Goal: Information Seeking & Learning: Check status

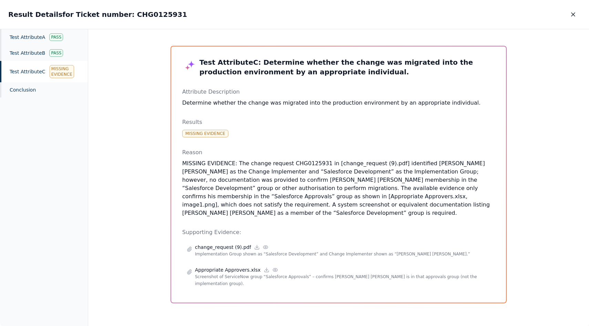
click at [41, 77] on div "Test Attribute C Missing Evidence" at bounding box center [44, 71] width 88 height 21
click at [38, 74] on div "Test Attribute C Missing Evidence" at bounding box center [44, 71] width 88 height 21
click at [572, 18] on button "button" at bounding box center [572, 14] width 15 height 12
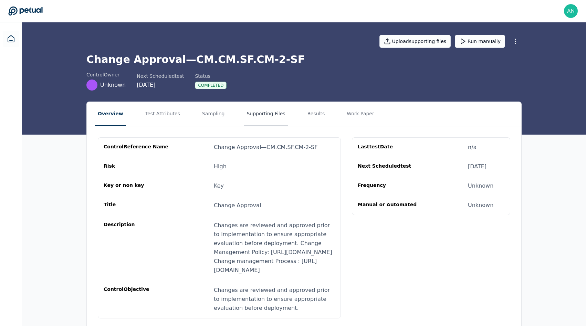
click at [252, 104] on button "Supporting Files" at bounding box center [266, 114] width 44 height 24
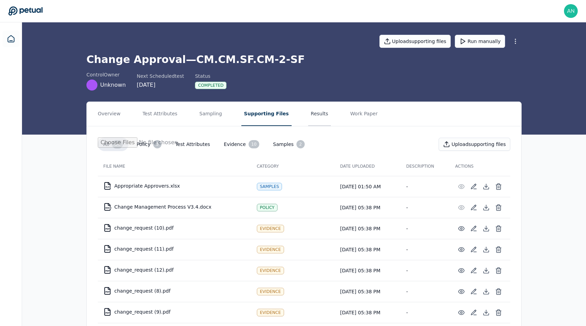
click at [308, 114] on button "Results" at bounding box center [319, 114] width 23 height 24
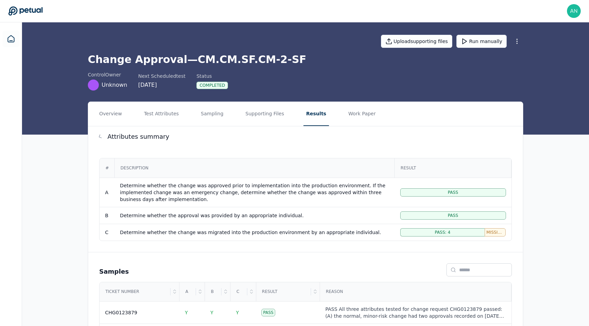
scroll to position [110, 0]
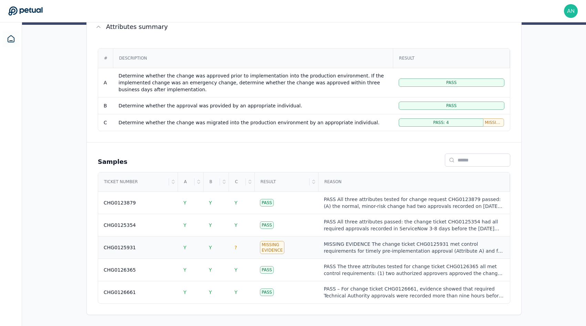
click at [159, 243] on td "CHG0125931" at bounding box center [138, 247] width 80 height 22
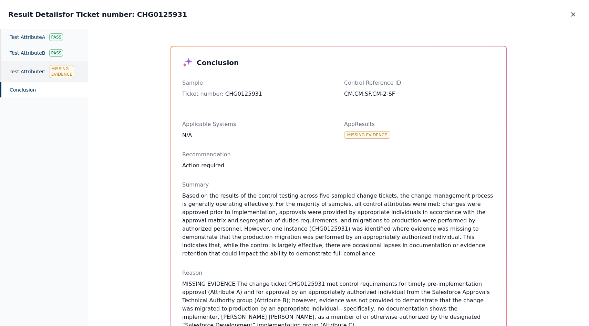
click at [47, 64] on div "Test Attribute C Missing Evidence" at bounding box center [44, 71] width 88 height 21
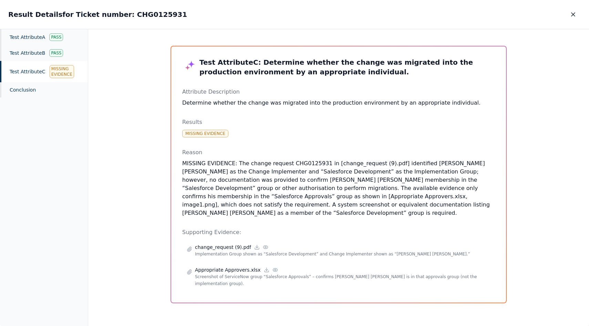
click at [346, 181] on p "MISSING EVIDENCE: The change request CHG0125931 in [change_request (9).pdf] ide…" at bounding box center [338, 188] width 313 height 58
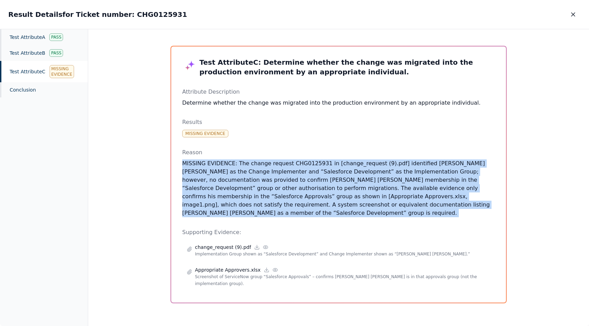
click at [346, 181] on p "MISSING EVIDENCE: The change request CHG0125931 in [change_request (9).pdf] ide…" at bounding box center [338, 188] width 313 height 58
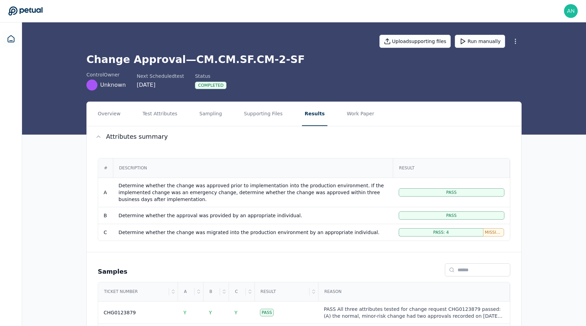
click at [234, 63] on h1 "Change Approval — CM.CM.SF.CM-2-SF" at bounding box center [303, 59] width 435 height 12
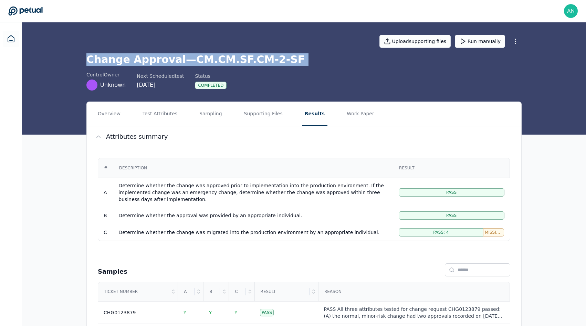
click at [234, 63] on h1 "Change Approval — CM.CM.SF.CM-2-SF" at bounding box center [303, 59] width 435 height 12
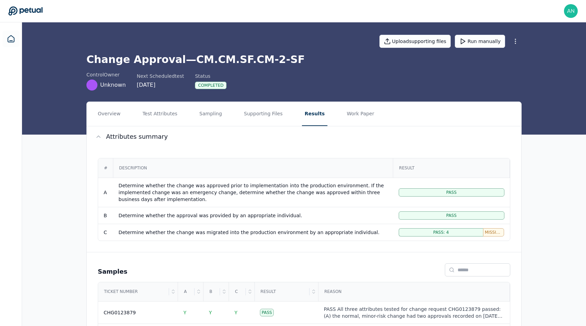
click at [186, 55] on h1 "Change Approval — CM.CM.SF.CM-2-SF" at bounding box center [303, 59] width 435 height 12
drag, startPoint x: 181, startPoint y: 57, endPoint x: 299, endPoint y: 57, distance: 118.4
click at [299, 57] on h1 "Change Approval — CM.CM.SF.CM-2-SF" at bounding box center [303, 59] width 435 height 12
copy h1 "CM.CM.SF.CM-2-SF"
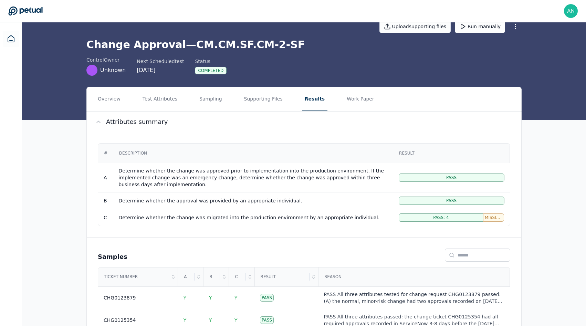
scroll to position [15, 0]
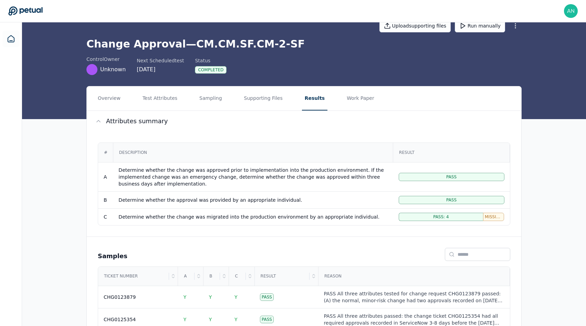
click at [186, 216] on div "Determine whether the change was migrated into the production environment by an…" at bounding box center [252, 216] width 269 height 7
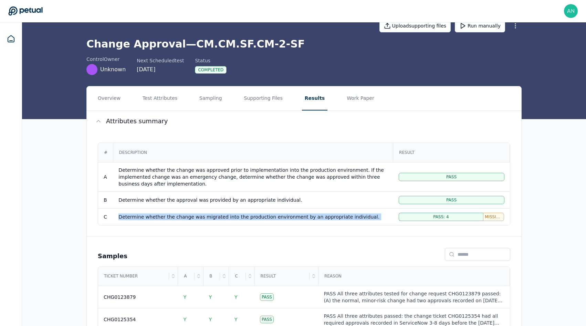
click at [186, 216] on div "Determine whether the change was migrated into the production environment by an…" at bounding box center [252, 216] width 269 height 7
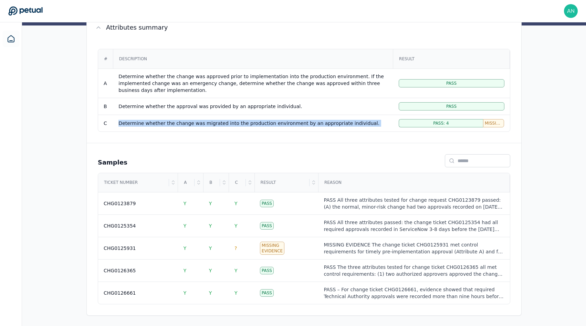
scroll to position [110, 0]
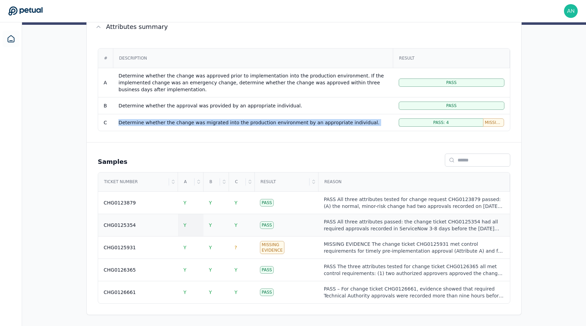
copy div "Determine whether the change was migrated into the production environment by an…"
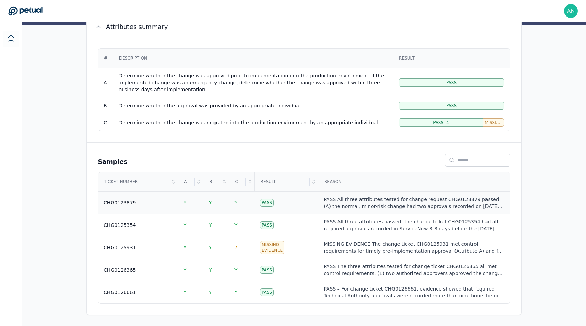
click at [135, 201] on div "CHG0123879" at bounding box center [138, 202] width 69 height 7
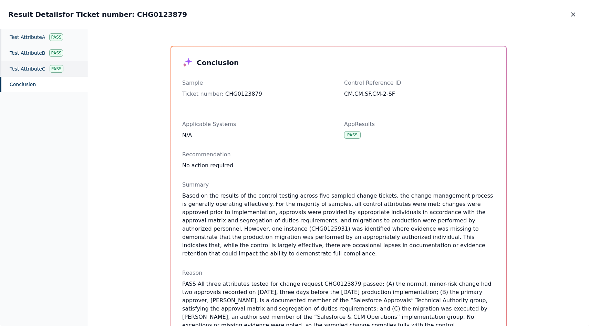
click at [45, 65] on div "Test Attribute C Pass" at bounding box center [44, 69] width 88 height 16
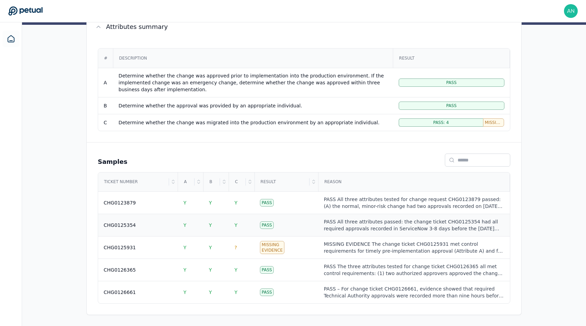
click at [144, 226] on div "CHG0125354" at bounding box center [138, 225] width 69 height 7
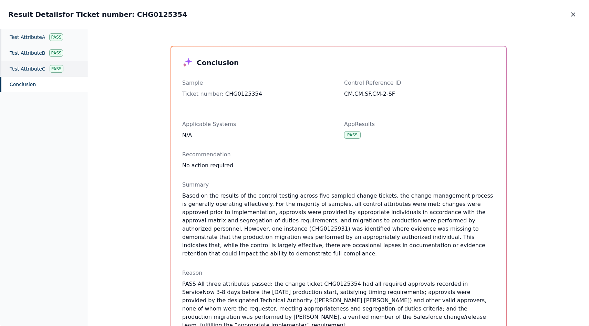
click at [45, 70] on div "Test Attribute C Pass" at bounding box center [44, 69] width 88 height 16
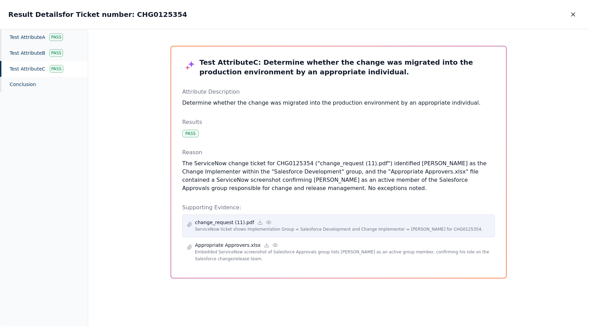
click at [351, 221] on div "change_request (11).pdf" at bounding box center [342, 222] width 295 height 7
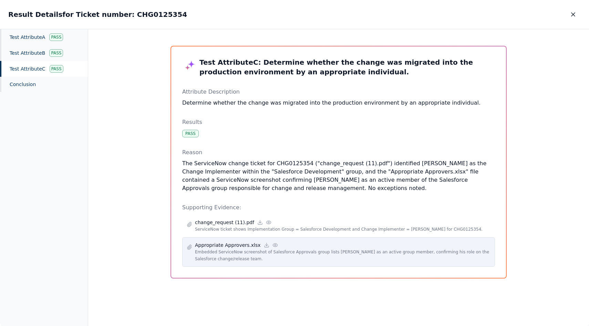
click at [294, 252] on p "Embedded ServiceNow screenshot of Salesforce Approvals group lists [PERSON_NAME…" at bounding box center [342, 255] width 295 height 14
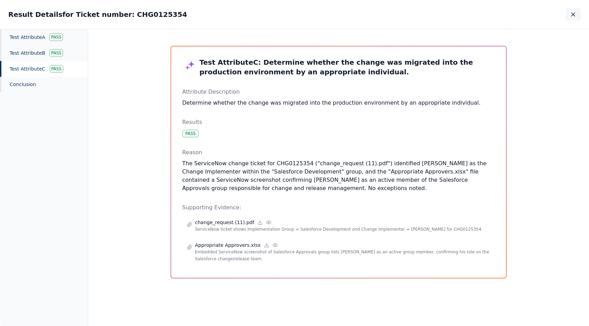
click at [580, 13] on button "button" at bounding box center [572, 14] width 15 height 12
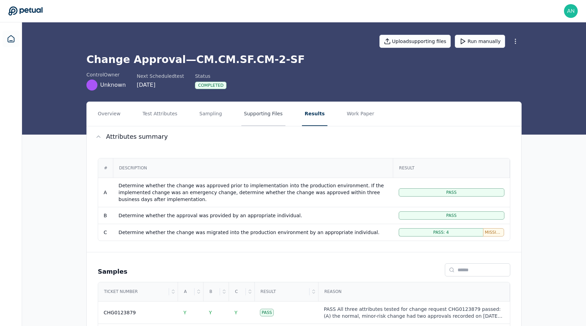
click at [261, 116] on button "Supporting Files" at bounding box center [263, 114] width 44 height 24
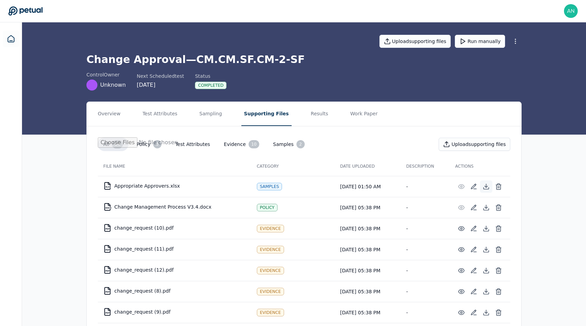
click at [485, 184] on icon at bounding box center [486, 186] width 7 height 7
click at [308, 113] on button "Results" at bounding box center [319, 114] width 23 height 24
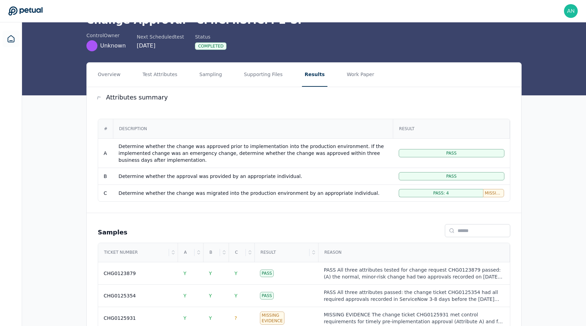
scroll to position [110, 0]
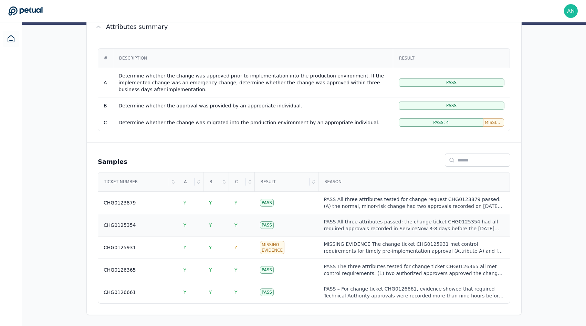
drag, startPoint x: 140, startPoint y: 227, endPoint x: 107, endPoint y: 224, distance: 33.2
click at [107, 224] on div "CHG0125354" at bounding box center [120, 225] width 32 height 7
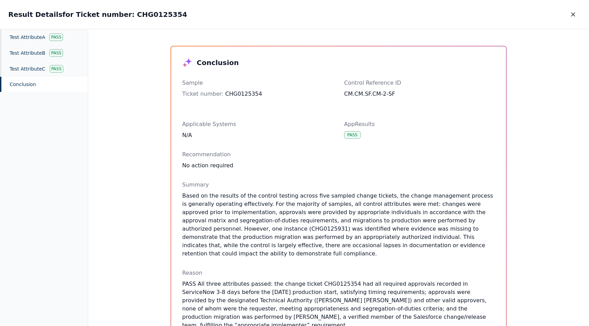
click at [119, 17] on h2 "Result Details for Ticket number: CHG0125354" at bounding box center [97, 15] width 179 height 10
copy h2 "CHG0125354"
click at [48, 68] on div "Test Attribute C Pass" at bounding box center [44, 69] width 88 height 16
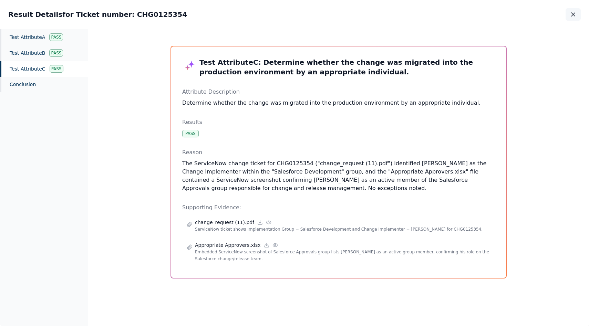
click at [573, 14] on icon "button" at bounding box center [572, 14] width 7 height 7
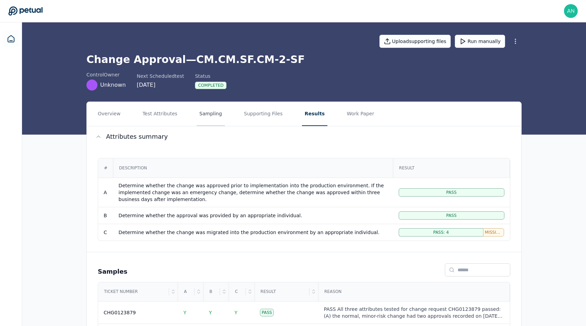
click at [215, 110] on button "Sampling" at bounding box center [211, 114] width 28 height 24
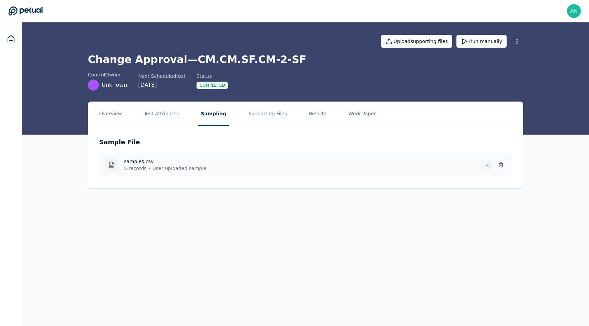
click at [487, 165] on icon at bounding box center [487, 165] width 6 height 6
click at [273, 111] on button "Supporting Files" at bounding box center [267, 114] width 44 height 24
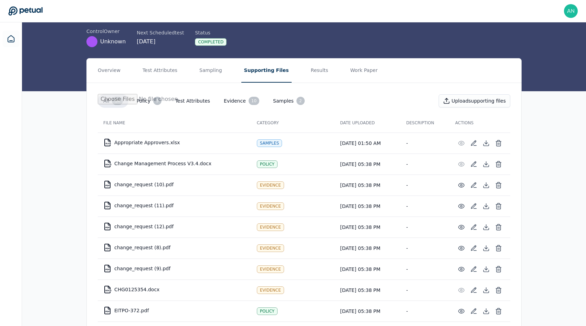
scroll to position [101, 0]
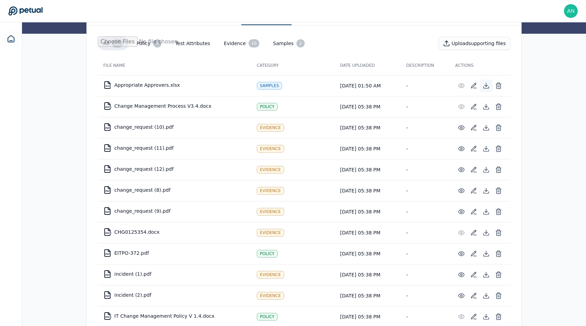
click at [486, 87] on icon at bounding box center [486, 85] width 7 height 7
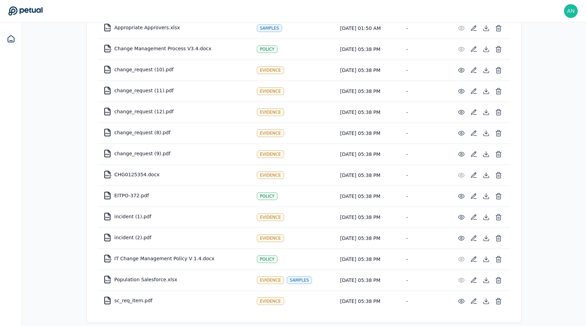
scroll to position [166, 0]
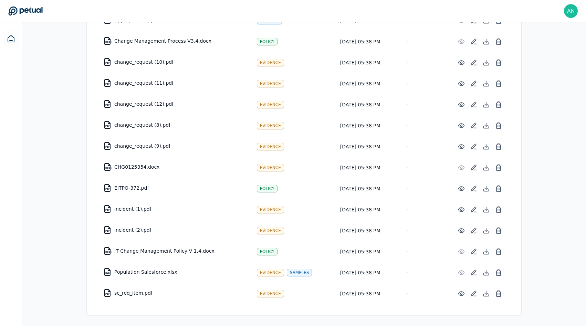
click at [45, 117] on div "Overview Test Attributes Sampling Supporting Files Results Work Paper All 14 Po…" at bounding box center [304, 131] width 564 height 391
click at [465, 61] on button at bounding box center [461, 62] width 12 height 12
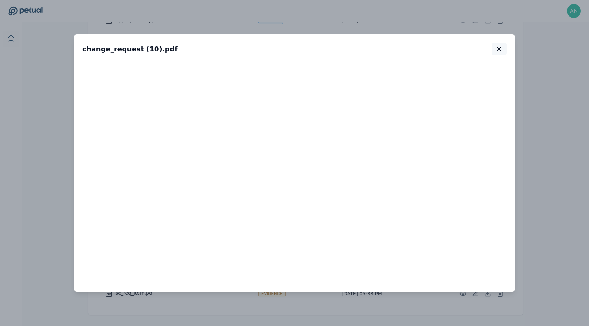
click at [499, 50] on icon "button" at bounding box center [498, 48] width 7 height 7
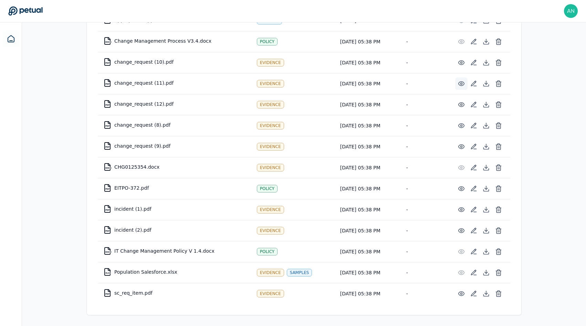
click at [462, 84] on icon at bounding box center [461, 83] width 7 height 7
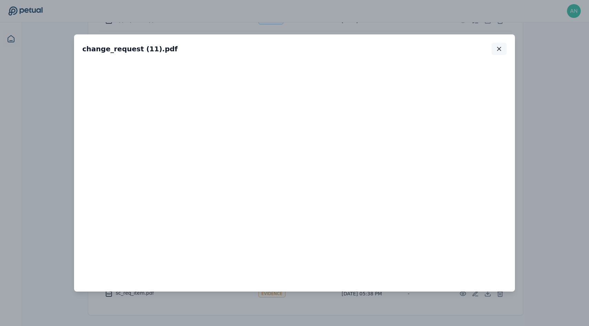
click at [499, 48] on icon "button" at bounding box center [498, 48] width 3 height 3
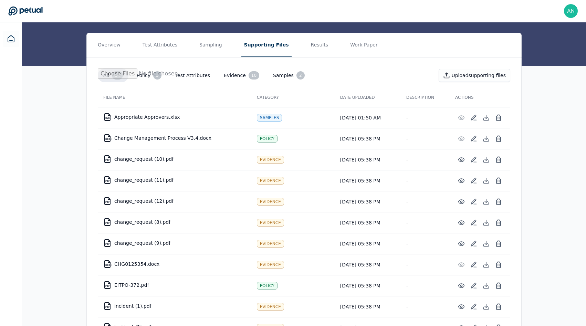
scroll to position [0, 0]
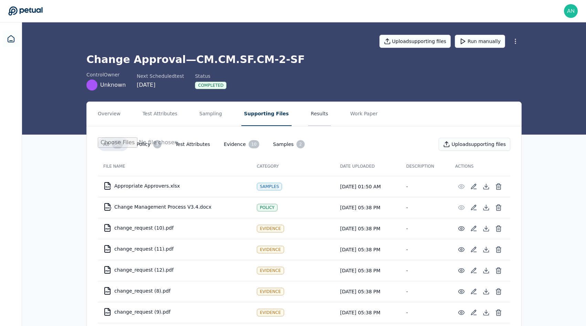
click at [315, 109] on button "Results" at bounding box center [319, 114] width 23 height 24
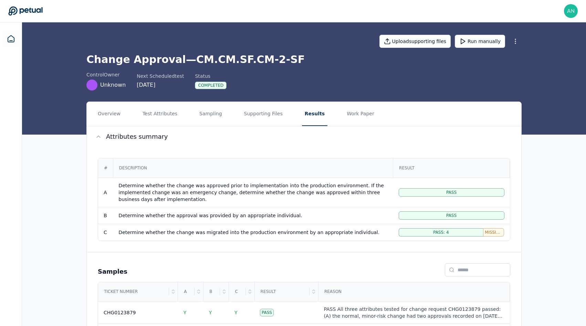
scroll to position [110, 0]
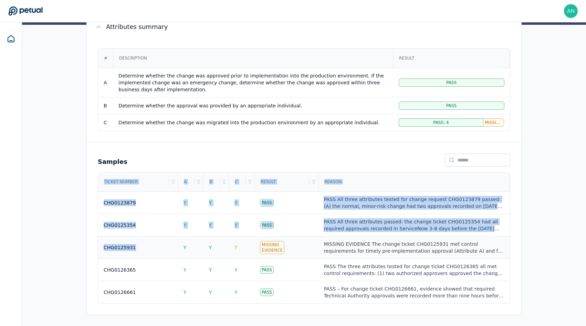
drag, startPoint x: 132, startPoint y: 248, endPoint x: 98, endPoint y: 248, distance: 34.4
click at [98, 248] on td "CHG0125931" at bounding box center [138, 247] width 80 height 22
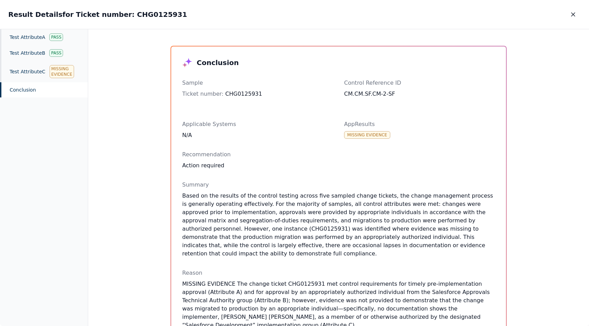
click at [111, 248] on div "Conclusion Sample Ticket number : CHG0125931 Control Reference ID CM.CM.SF.CM-2…" at bounding box center [338, 177] width 500 height 297
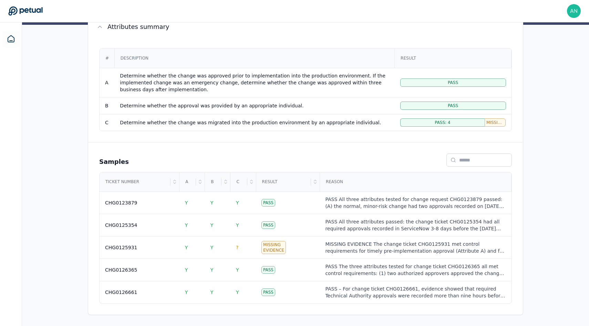
click at [111, 248] on div "Conclusion Sample Ticket number : CHG0125931 Control Reference ID CM.CM.SF.CM-2…" at bounding box center [338, 177] width 500 height 297
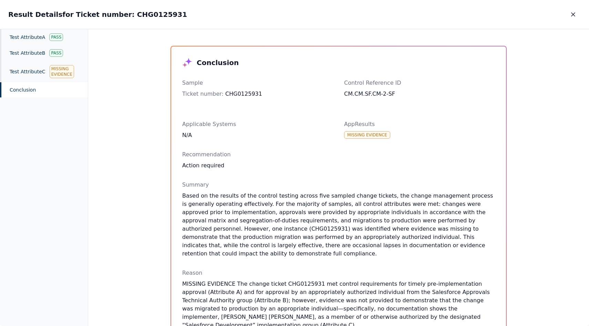
click at [236, 90] on div "Ticket number : CHG0125931" at bounding box center [257, 94] width 151 height 8
copy div "CHG0125931"
click at [575, 15] on icon "button" at bounding box center [572, 14] width 7 height 7
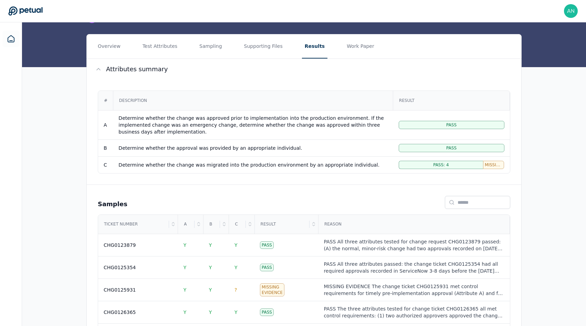
scroll to position [44, 0]
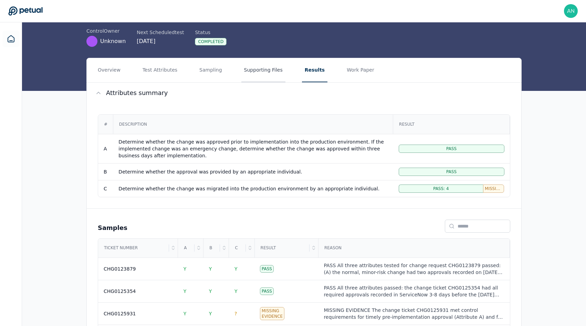
click at [257, 71] on button "Supporting Files" at bounding box center [263, 70] width 44 height 24
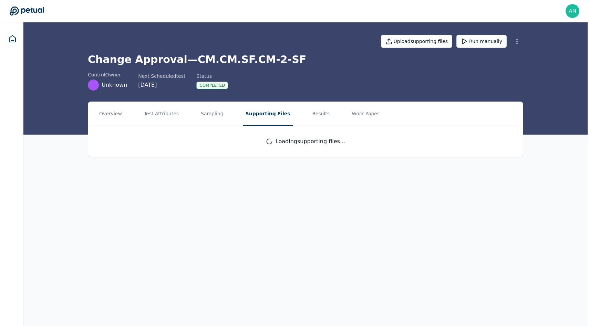
scroll to position [0, 0]
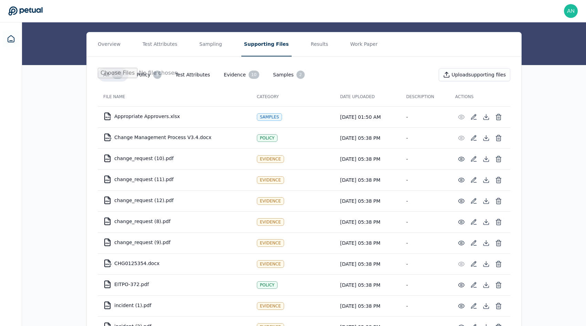
scroll to position [97, 0]
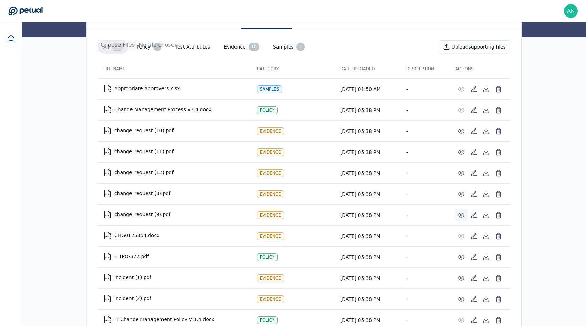
click at [459, 215] on icon at bounding box center [461, 215] width 7 height 7
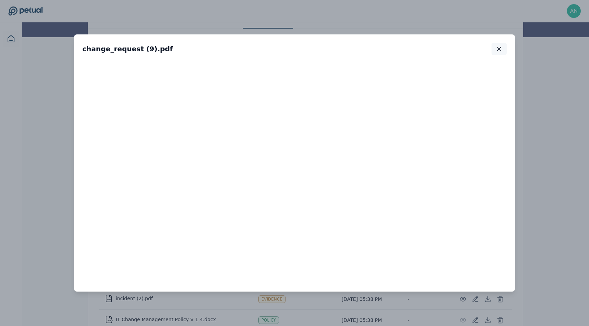
click at [501, 48] on icon "button" at bounding box center [498, 48] width 7 height 7
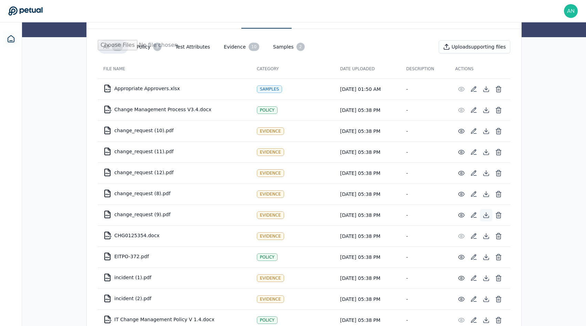
click at [486, 213] on icon at bounding box center [486, 215] width 7 height 7
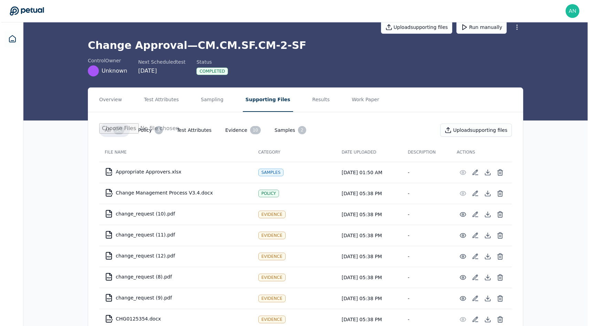
scroll to position [0, 0]
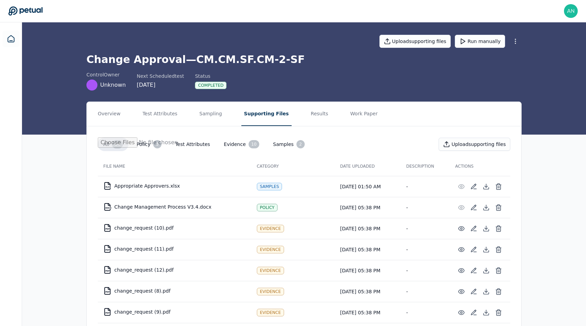
click at [199, 62] on h1 "Change Approval — CM.CM.SF.CM-2-SF" at bounding box center [303, 59] width 435 height 12
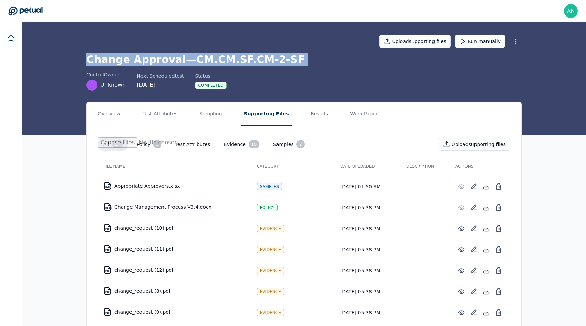
click at [199, 62] on h1 "Change Approval — CM.CM.SF.CM-2-SF" at bounding box center [303, 59] width 435 height 12
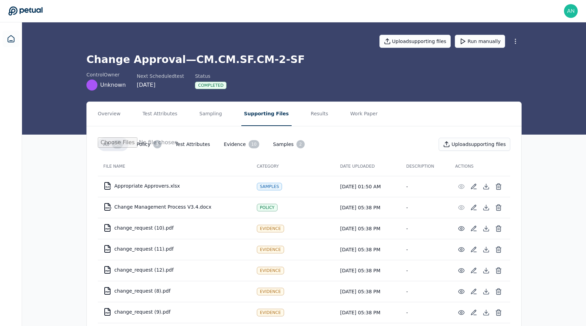
click at [186, 61] on h1 "Change Approval — CM.CM.SF.CM-2-SF" at bounding box center [303, 59] width 435 height 12
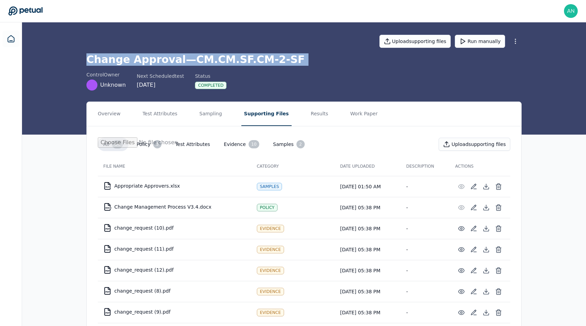
drag, startPoint x: 184, startPoint y: 60, endPoint x: 292, endPoint y: 60, distance: 107.7
click at [292, 60] on h1 "Change Approval — CM.CM.SF.CM-2-SF" at bounding box center [303, 59] width 435 height 12
drag, startPoint x: 281, startPoint y: 60, endPoint x: 187, endPoint y: 59, distance: 93.6
click at [187, 59] on h1 "Change Approval — CM.CM.SF.CM-2-SF" at bounding box center [303, 59] width 435 height 12
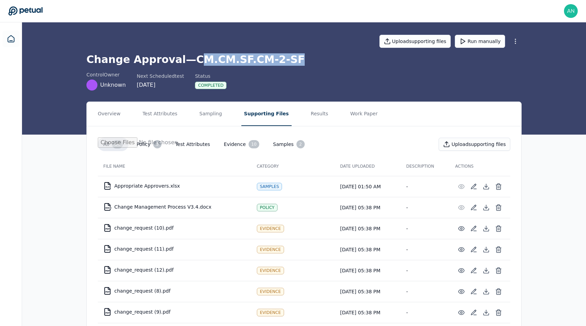
click at [187, 59] on h1 "Change Approval — CM.CM.SF.CM-2-SF" at bounding box center [303, 59] width 435 height 12
click at [185, 59] on h1 "Change Approval — CM.CM.SF.CM-2-SF" at bounding box center [303, 59] width 435 height 12
copy h1 "CM.CM.SF.CM-2-SF"
click at [140, 121] on button "Test Attributes" at bounding box center [160, 114] width 40 height 24
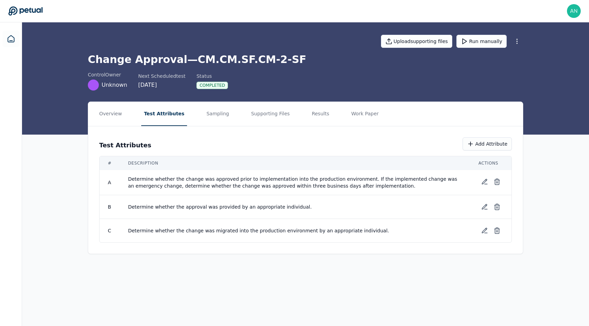
click at [145, 214] on td "Determine whether the approval was provided by an appropriate individual." at bounding box center [295, 207] width 350 height 24
click at [146, 220] on td "Determine whether the change was migrated into the production environment by an…" at bounding box center [295, 231] width 350 height 24
click at [146, 224] on td "Determine whether the change was migrated into the production environment by an…" at bounding box center [295, 231] width 350 height 24
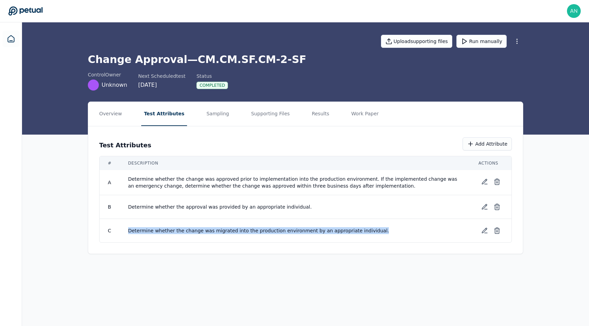
click at [146, 224] on td "Determine whether the change was migrated into the production environment by an…" at bounding box center [295, 231] width 350 height 24
copy tr "Determine whether the change was migrated into the production environment by an…"
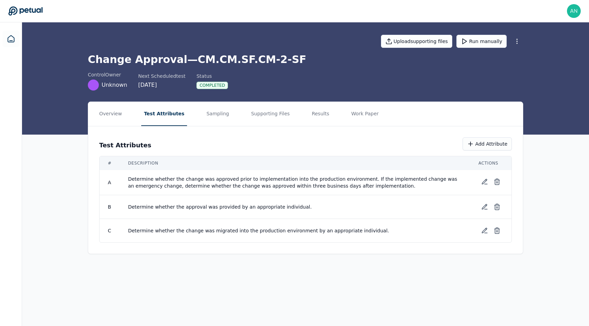
click at [183, 250] on div "Test Attributes Add Attribute # Description Actions A Determine whether the cha…" at bounding box center [305, 189] width 434 height 127
